Goal: Task Accomplishment & Management: Manage account settings

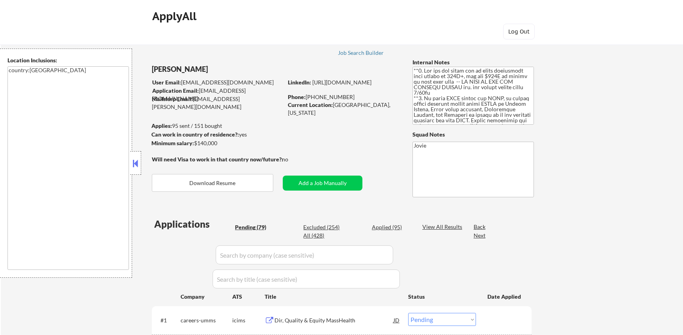
select select ""pending""
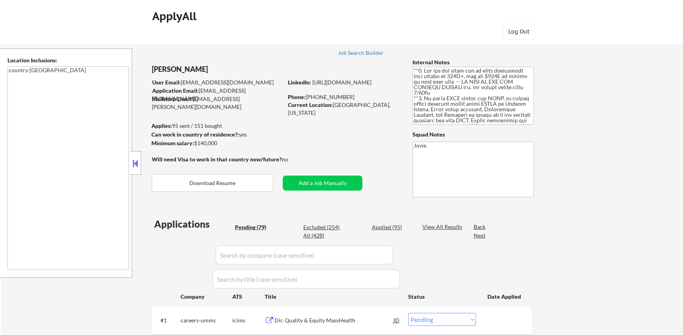
select select ""pending""
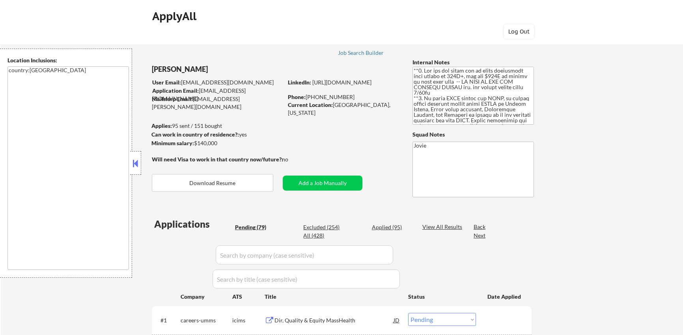
select select ""pending""
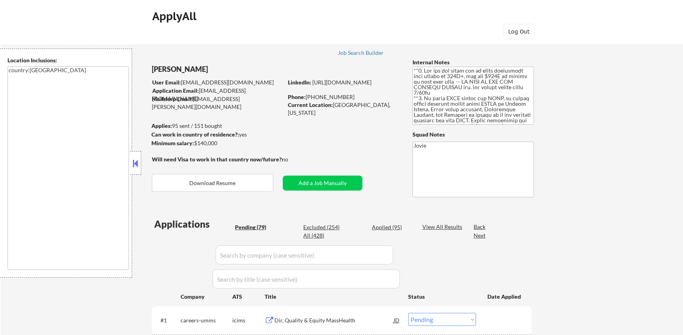
select select ""pending""
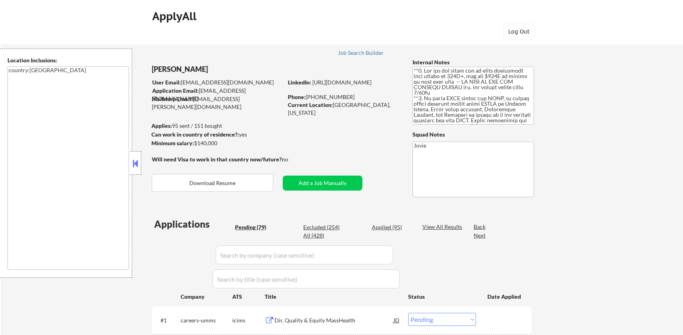
select select ""pending""
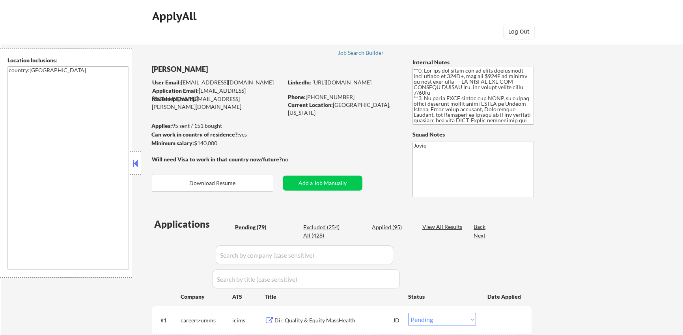
select select ""pending""
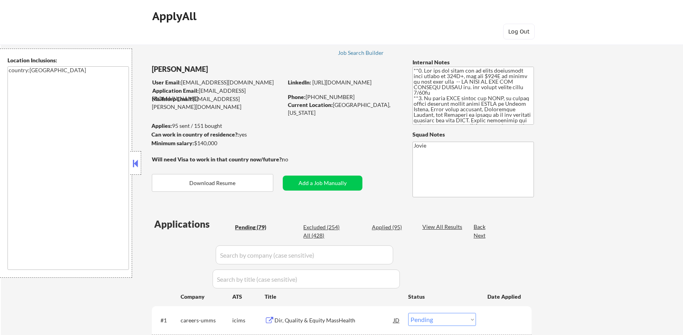
select select ""pending""
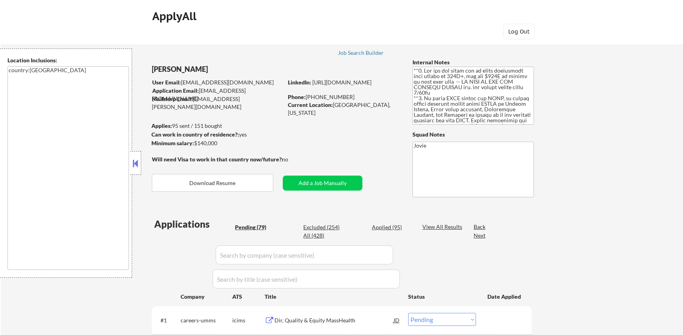
select select ""pending""
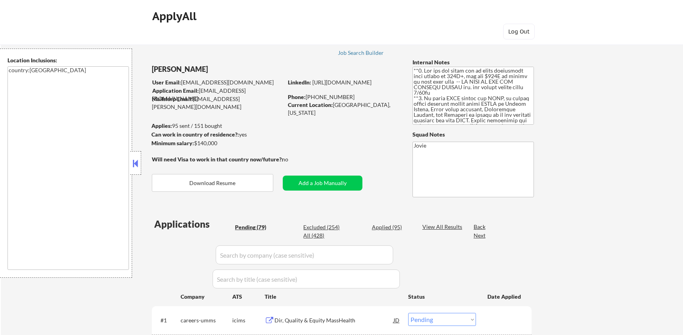
select select ""pending""
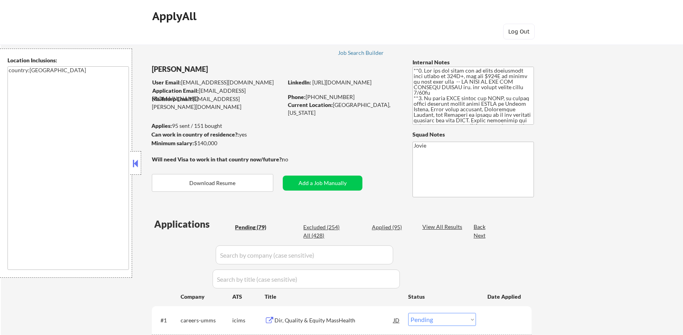
select select ""pending""
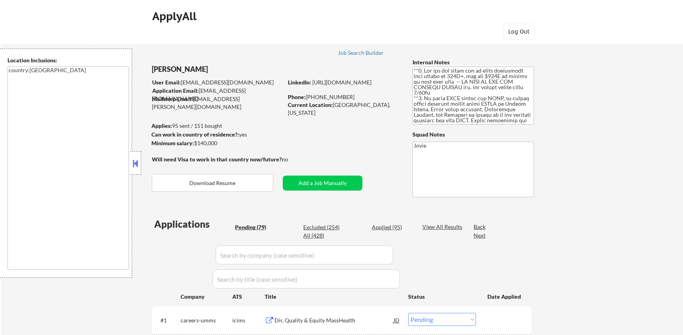
select select ""pending""
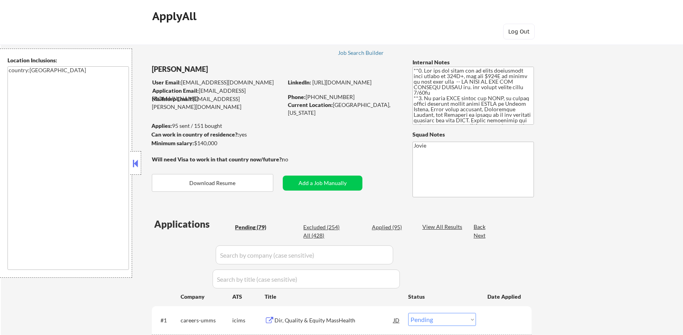
select select ""pending""
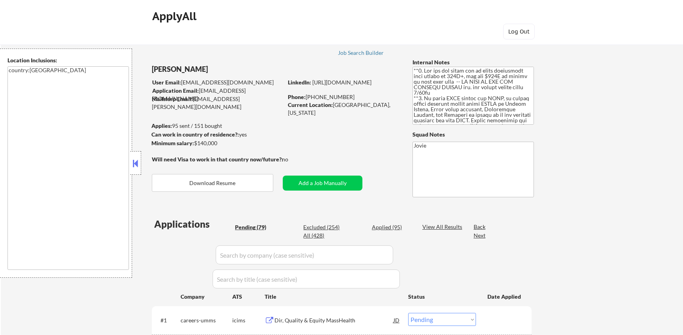
select select ""pending""
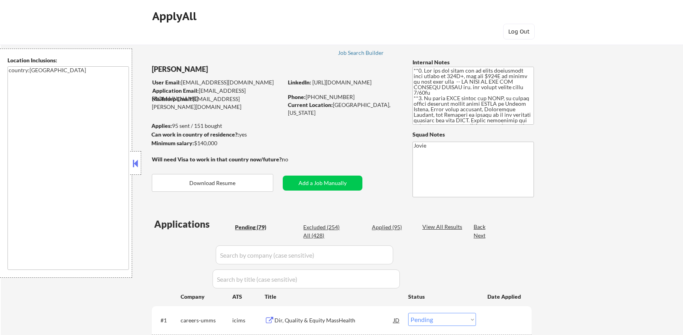
select select ""pending""
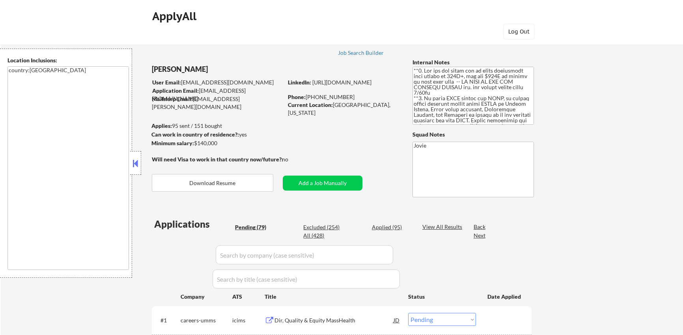
select select ""pending""
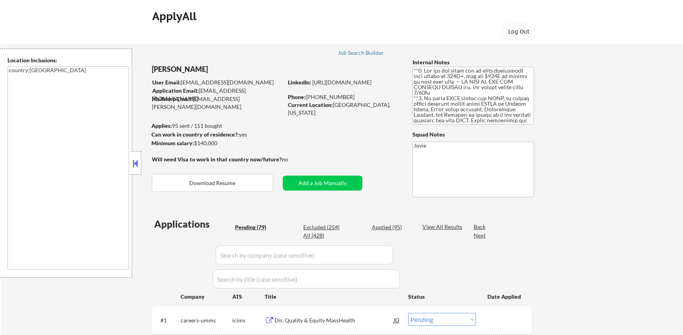
select select ""pending""
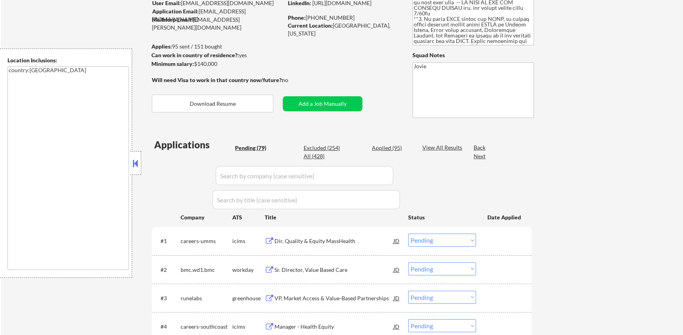
scroll to position [107, 0]
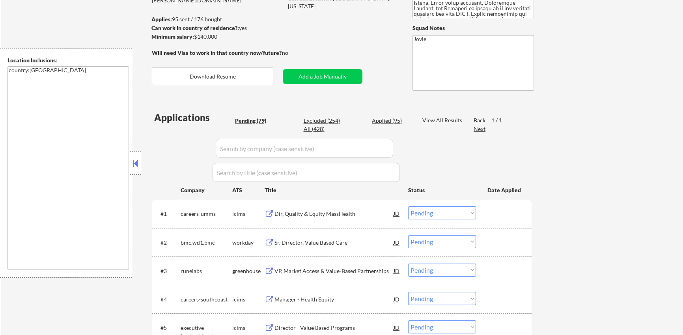
type textarea "**1. You may now apply her to roles nationwide with salary of 140K+, but use $1…"
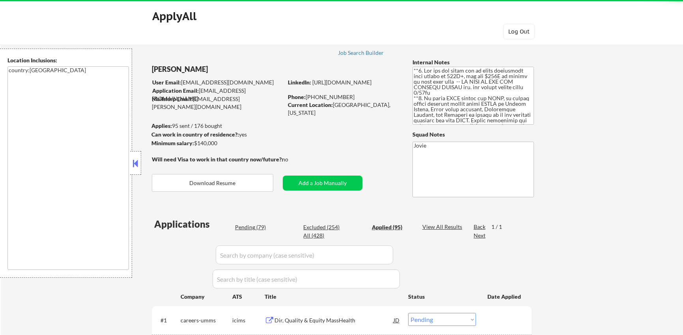
select select ""pending""
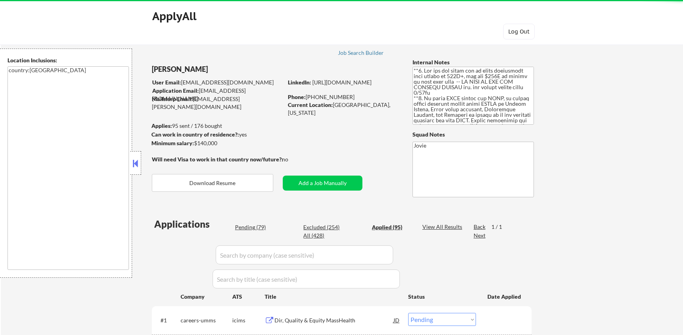
select select ""pending""
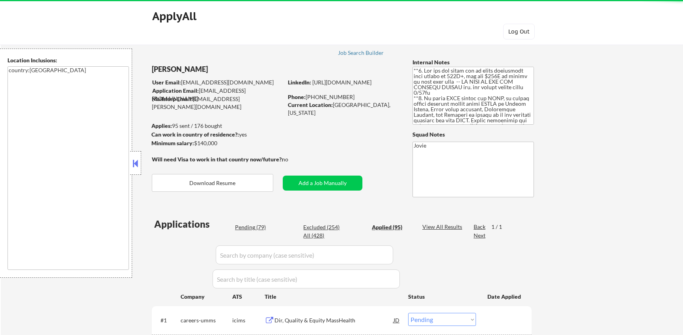
select select ""pending""
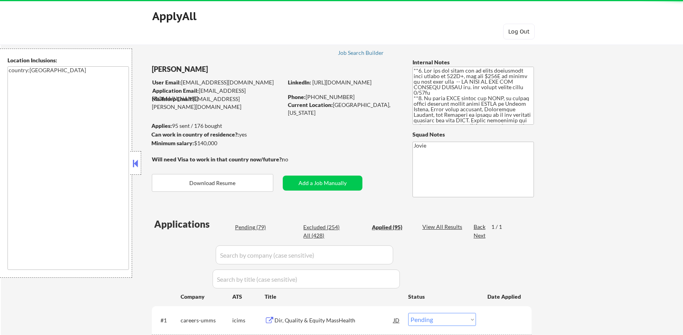
select select ""pending""
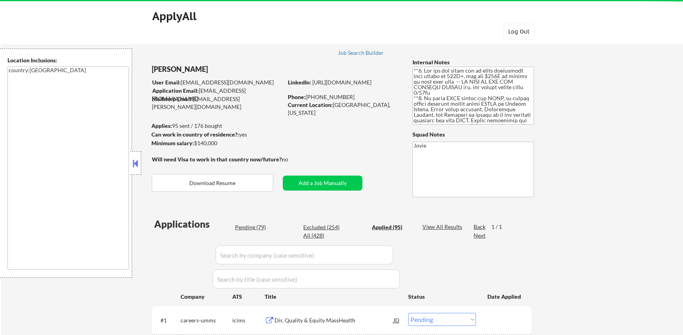
select select ""pending""
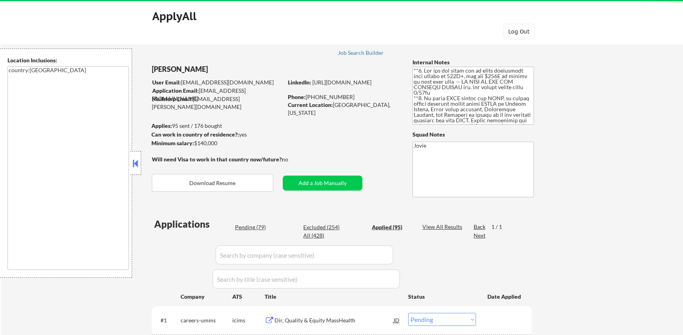
select select ""pending""
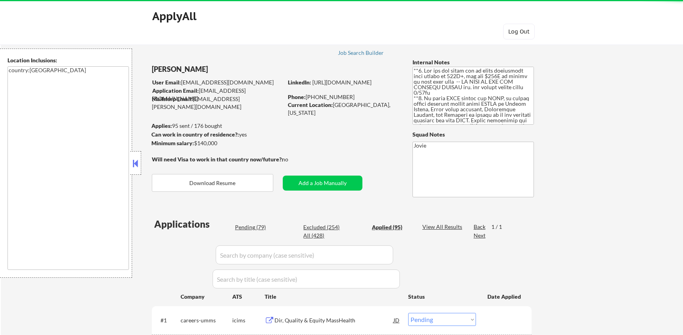
select select ""pending""
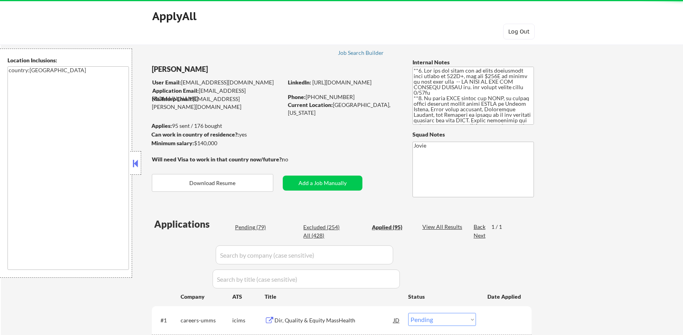
select select ""pending""
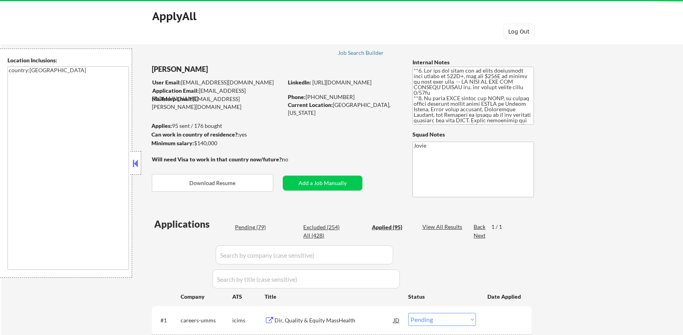
select select ""pending""
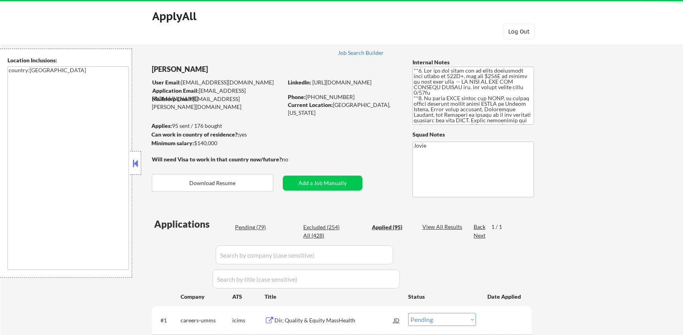
select select ""pending""
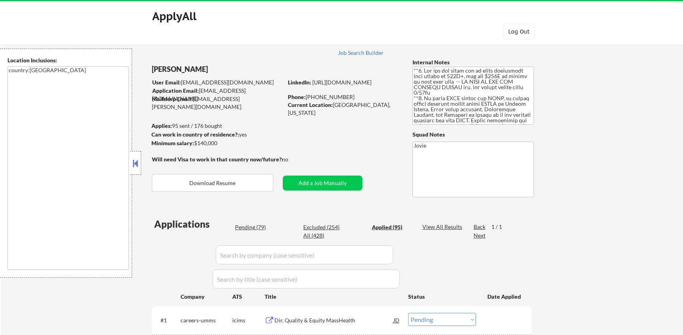
select select ""pending""
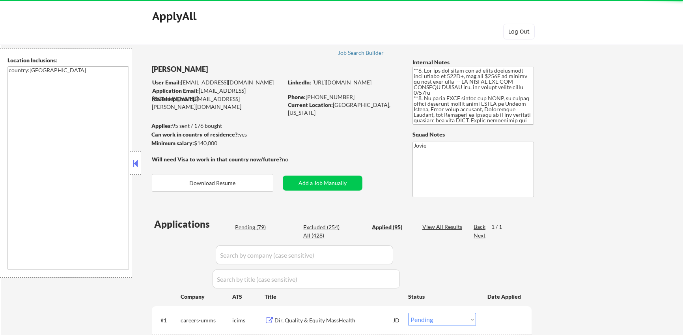
select select ""pending""
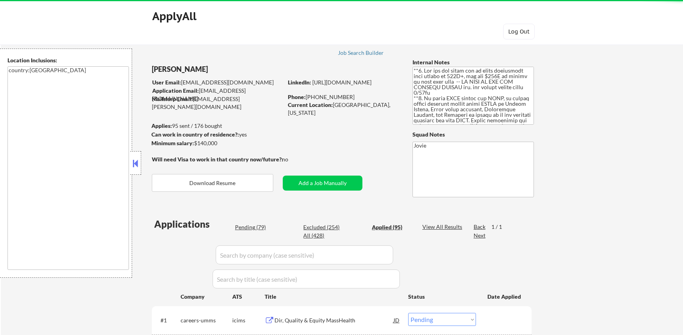
select select ""pending""
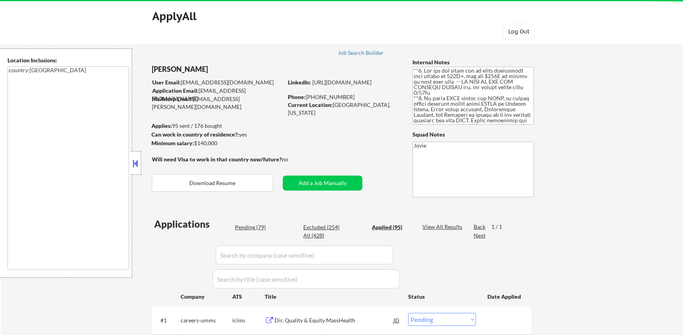
select select ""pending""
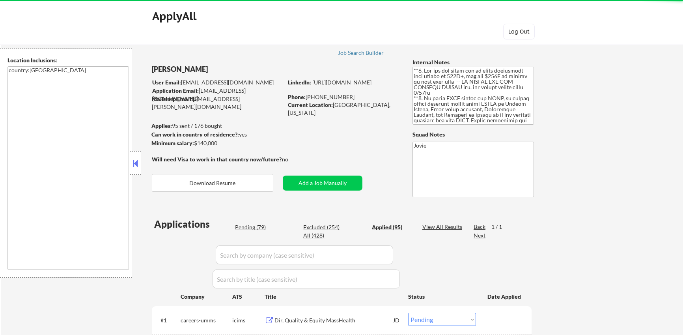
select select ""pending""
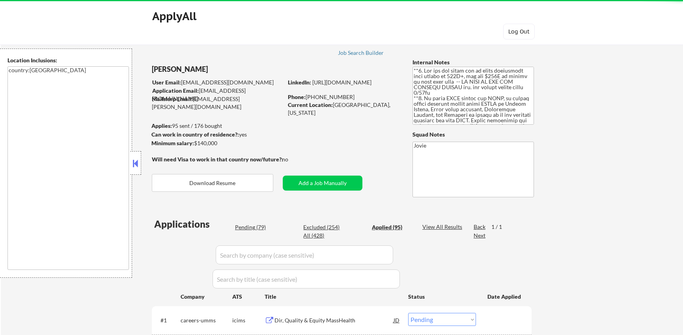
select select ""pending""
select select ""applied""
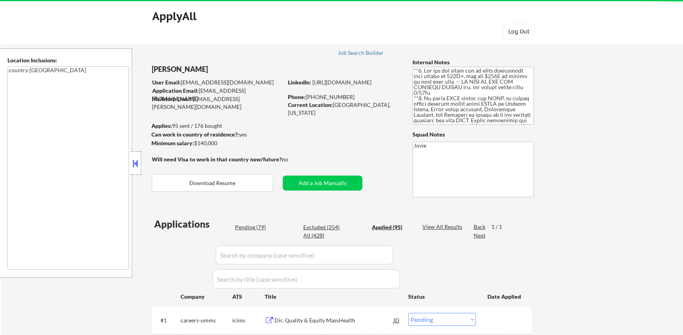
select select ""applied""
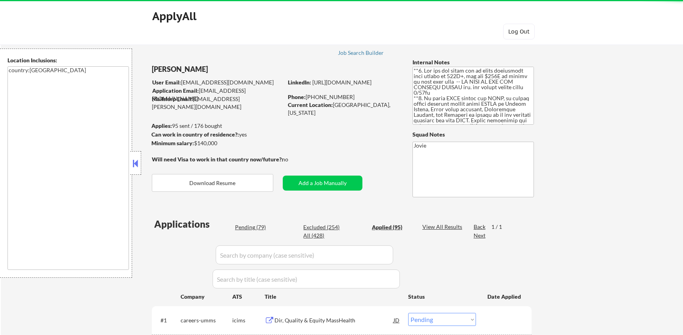
select select ""applied""
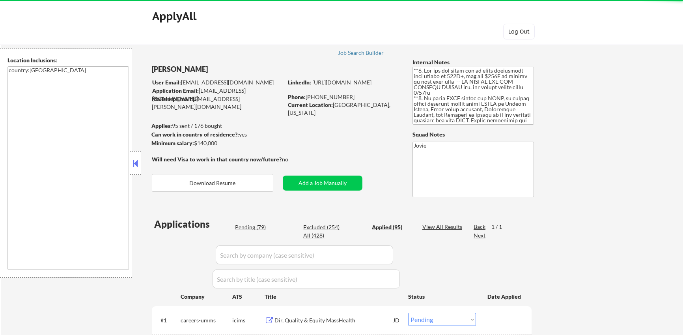
select select ""applied""
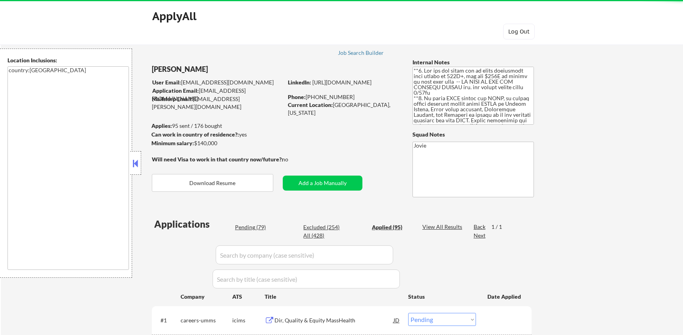
select select ""applied""
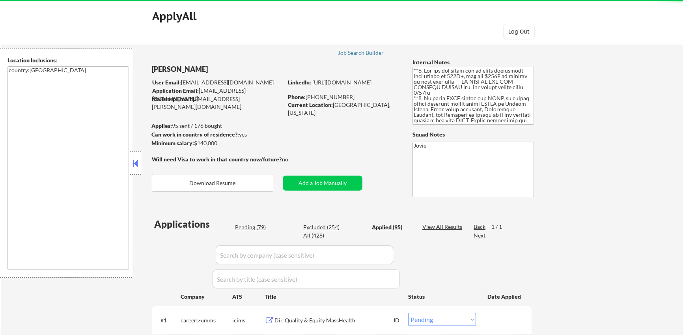
select select ""applied""
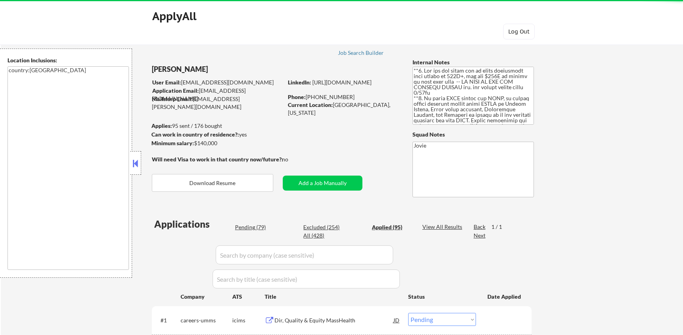
select select ""applied""
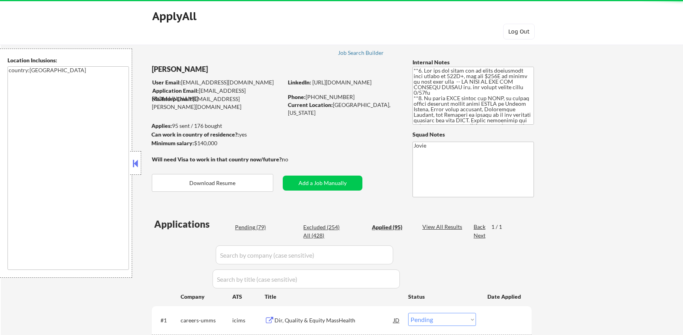
select select ""applied""
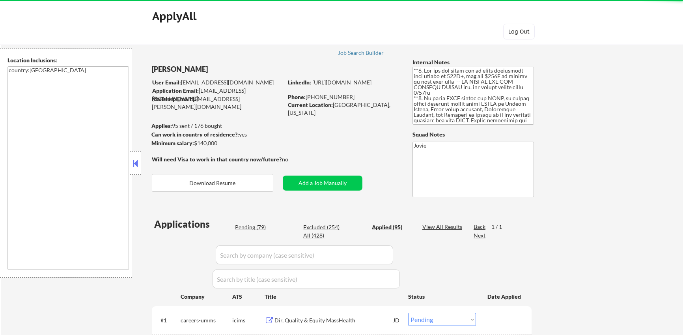
select select ""applied""
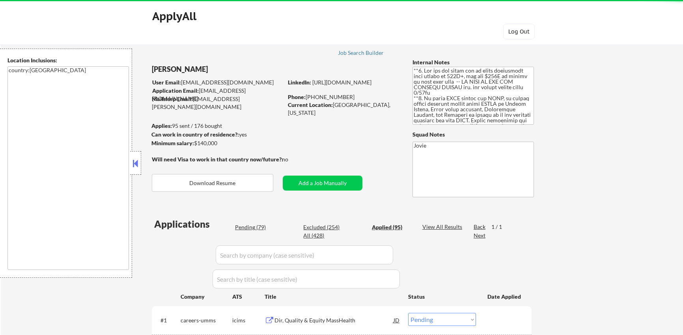
select select ""applied""
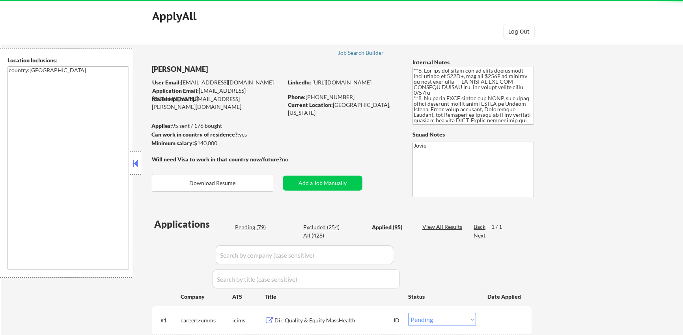
select select ""applied""
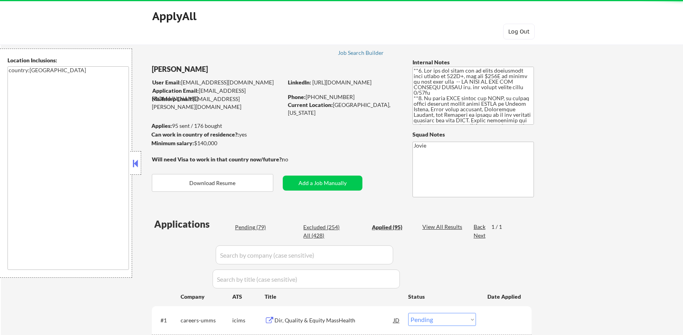
select select ""applied""
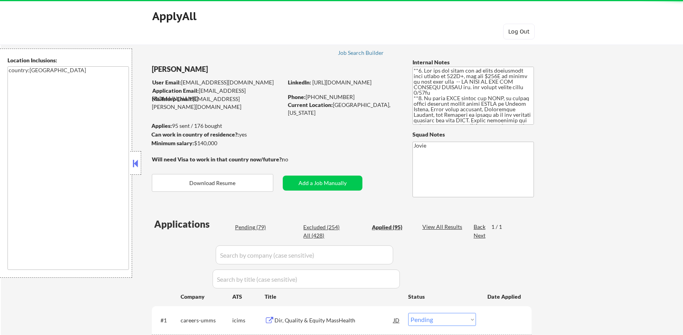
select select ""applied""
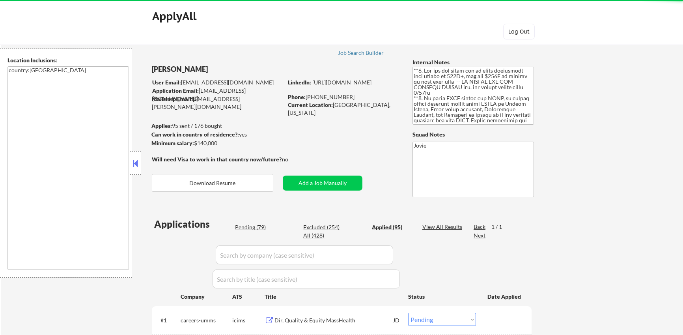
select select ""applied""
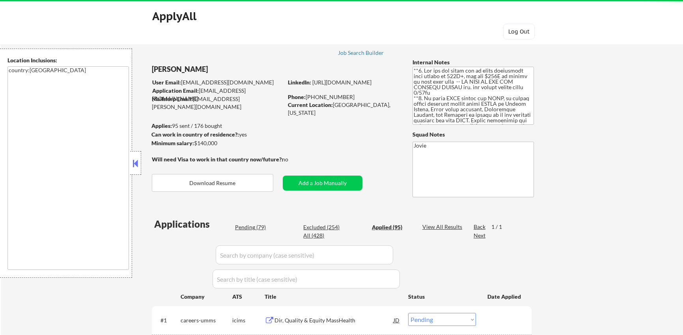
select select ""applied""
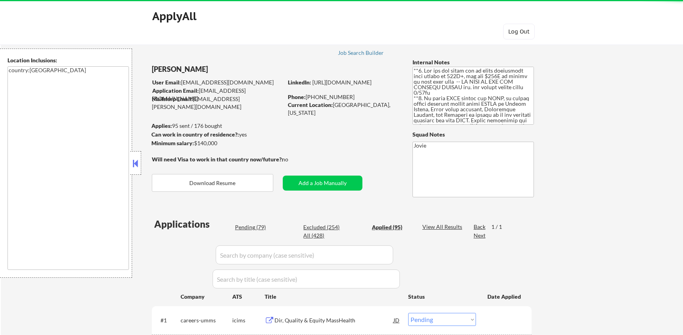
select select ""applied""
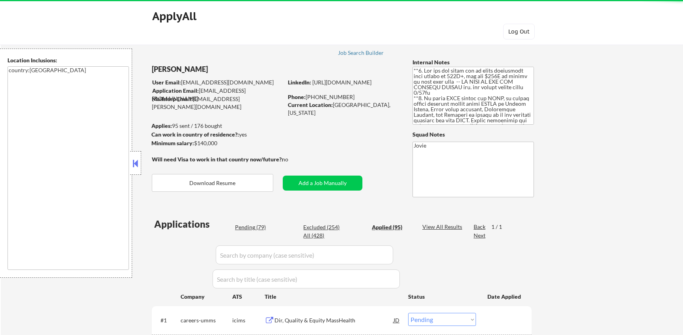
select select ""applied""
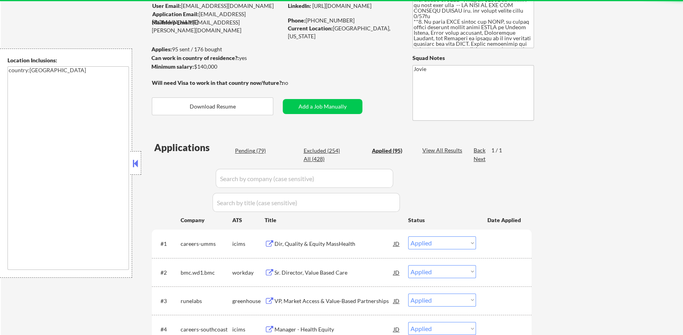
select select ""applied""
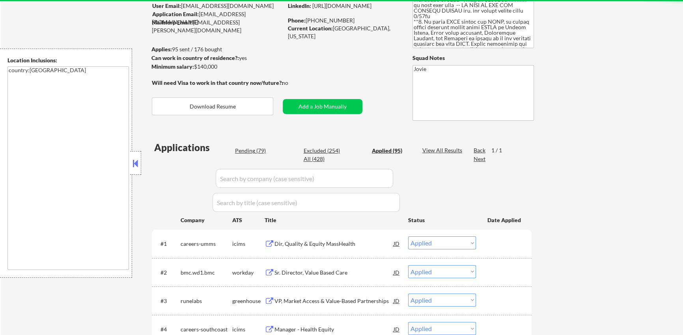
select select ""applied""
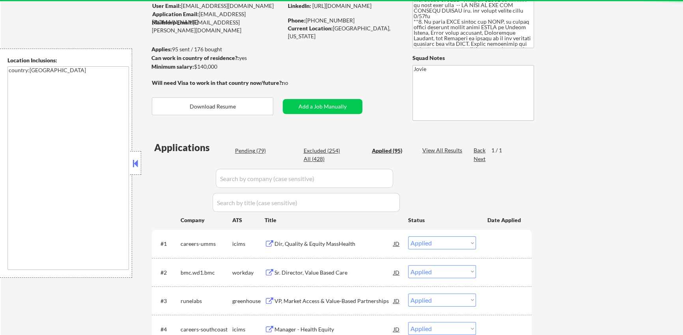
select select ""applied""
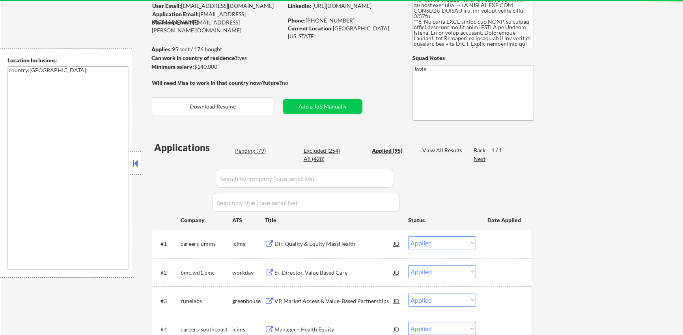
select select ""applied""
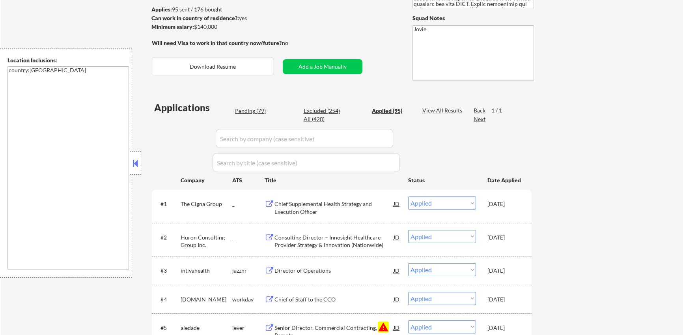
scroll to position [117, 0]
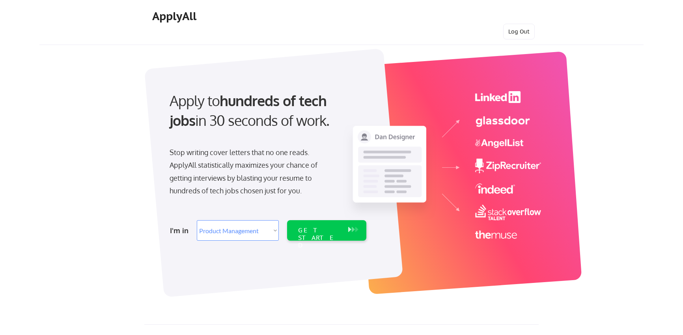
select select ""product""
